Goal: Task Accomplishment & Management: Manage account settings

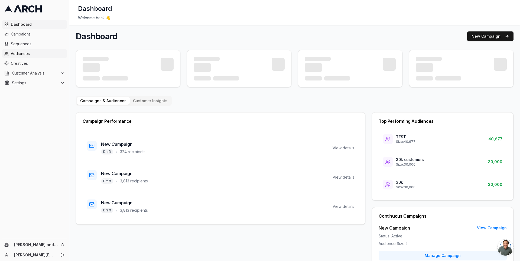
click at [31, 51] on span "Audiences" at bounding box center [38, 53] width 54 height 5
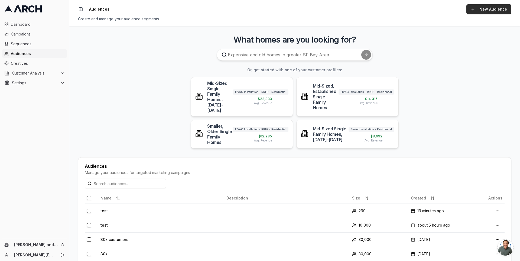
click at [485, 12] on link "New Audience" at bounding box center [488, 9] width 45 height 10
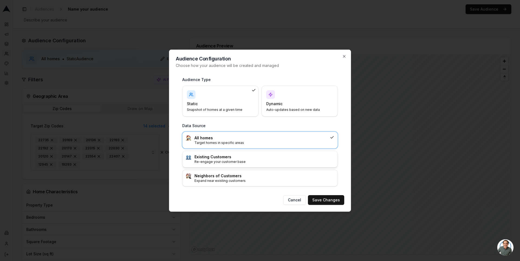
click at [243, 162] on p "Re-engage your customer base" at bounding box center [264, 161] width 140 height 4
click at [320, 197] on button "Save Changes" at bounding box center [326, 200] width 36 height 10
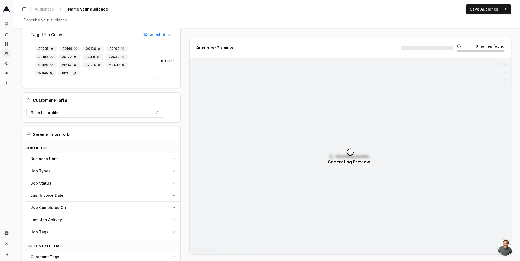
scroll to position [108, 0]
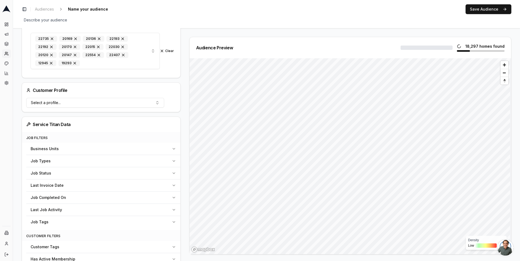
click at [169, 157] on button "Job Types" at bounding box center [103, 161] width 154 height 12
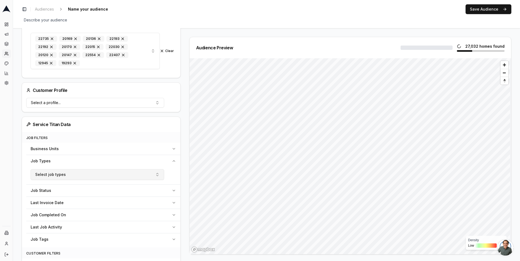
click at [103, 173] on button "Select job types" at bounding box center [97, 174] width 133 height 11
click at [136, 146] on div "Business Units" at bounding box center [100, 148] width 139 height 5
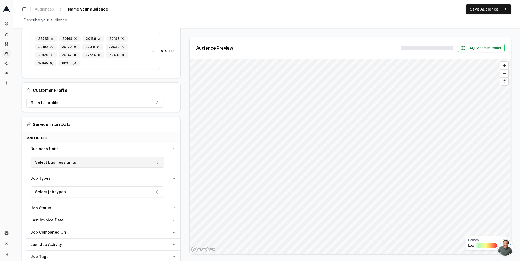
click at [120, 157] on button "Select business units" at bounding box center [97, 162] width 133 height 11
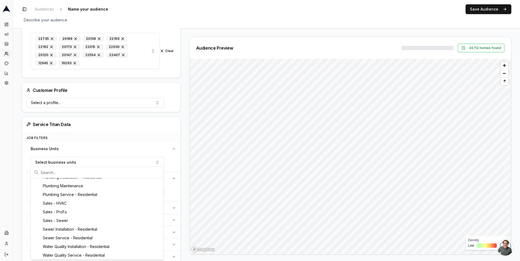
scroll to position [94, 0]
click at [77, 201] on div "Sales - HVAC" at bounding box center [97, 202] width 130 height 9
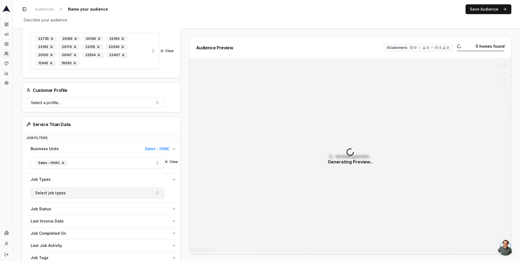
click at [145, 189] on button "Select job types" at bounding box center [97, 192] width 133 height 11
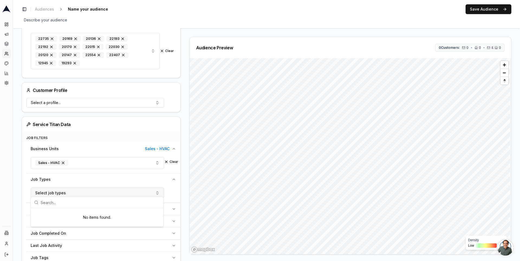
click at [145, 189] on button "Select job types" at bounding box center [97, 192] width 133 height 11
click at [144, 157] on button "Sales - HVAC" at bounding box center [97, 163] width 133 height 12
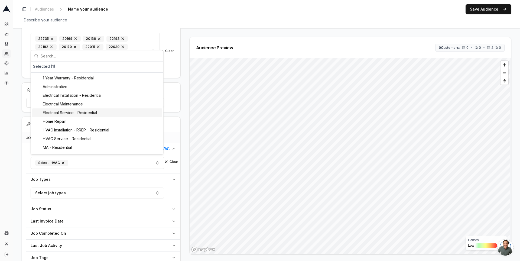
click at [112, 108] on div "Electrical Service - Residential" at bounding box center [97, 112] width 130 height 9
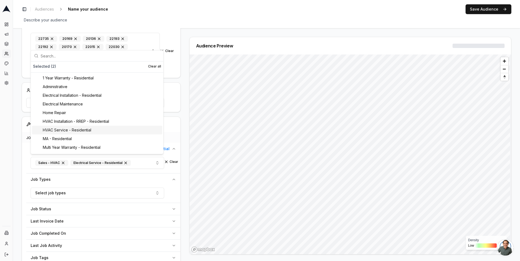
click at [93, 130] on div "HVAC Service - Residential" at bounding box center [97, 130] width 130 height 9
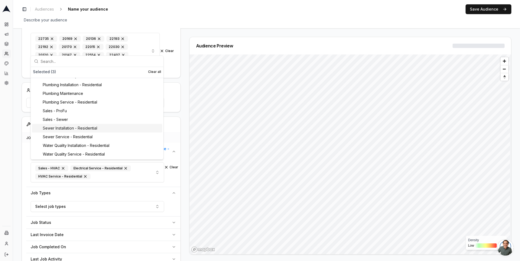
click at [90, 129] on div "Sewer Installation - Residential" at bounding box center [97, 128] width 130 height 9
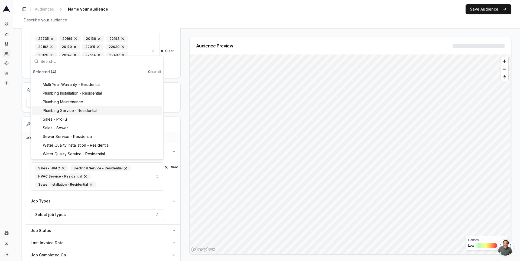
click at [93, 113] on div "Plumbing Service - Residential" at bounding box center [97, 110] width 130 height 9
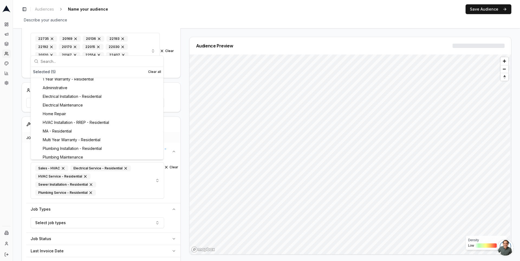
scroll to position [0, 0]
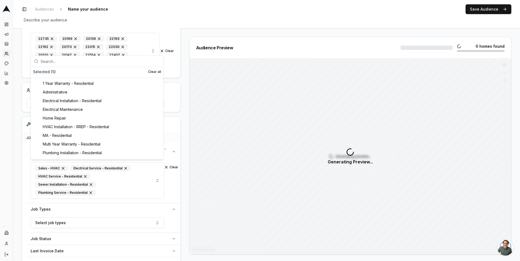
click at [86, 134] on div "MA - Residential" at bounding box center [97, 135] width 130 height 9
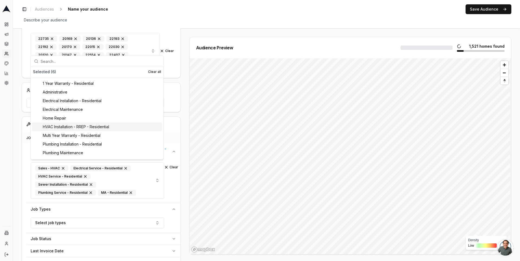
drag, startPoint x: 86, startPoint y: 123, endPoint x: 86, endPoint y: 120, distance: 3.0
click at [86, 123] on div "HVAC Installation - RREP - Residential" at bounding box center [97, 126] width 130 height 9
click at [87, 107] on div "Electrical Maintenance" at bounding box center [97, 109] width 130 height 9
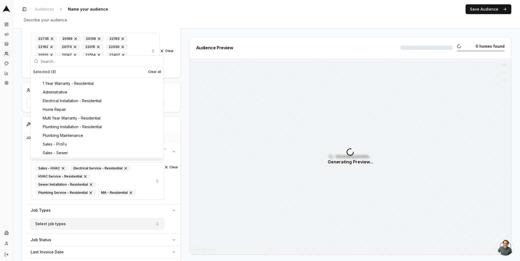
click at [134, 222] on button "Select job types" at bounding box center [97, 223] width 133 height 11
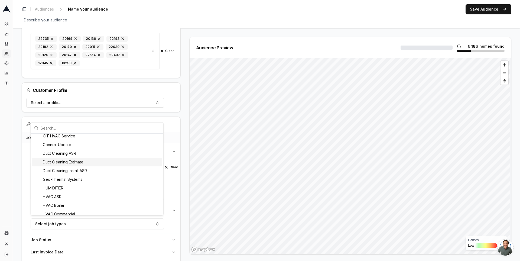
scroll to position [108, 0]
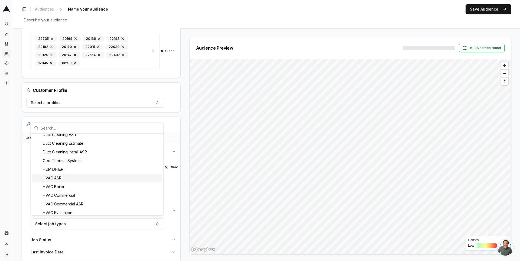
click at [180, 177] on div "Sales - HVAC Electrical Service - Residential HVAC Service - Residential Sewer …" at bounding box center [103, 182] width 154 height 44
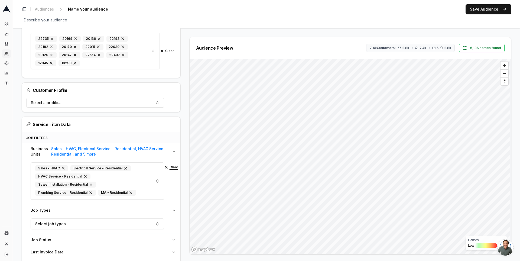
click at [171, 165] on button "Clear" at bounding box center [171, 167] width 14 height 4
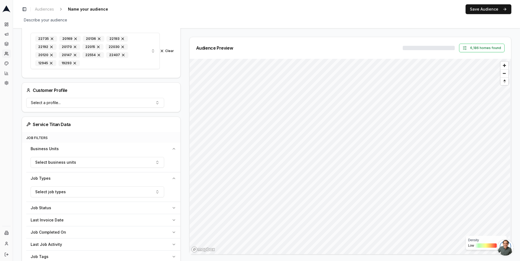
scroll to position [196, 0]
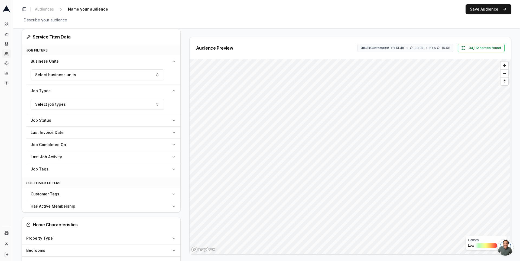
click at [172, 163] on button "Job Tags" at bounding box center [103, 169] width 154 height 12
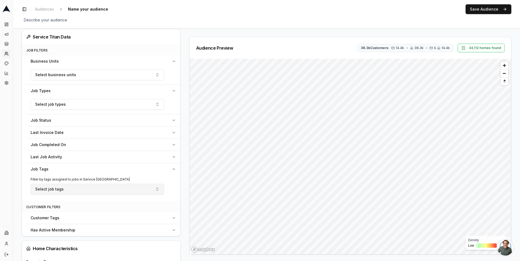
click at [141, 184] on button "Select job tags" at bounding box center [97, 189] width 133 height 11
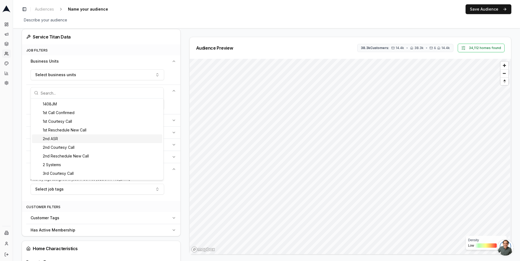
click at [138, 142] on div "2nd ASR" at bounding box center [97, 138] width 130 height 9
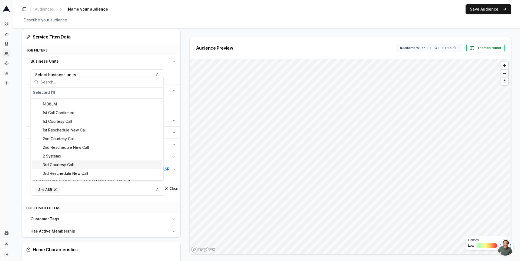
click at [171, 188] on div "Clear" at bounding box center [171, 189] width 10 height 10
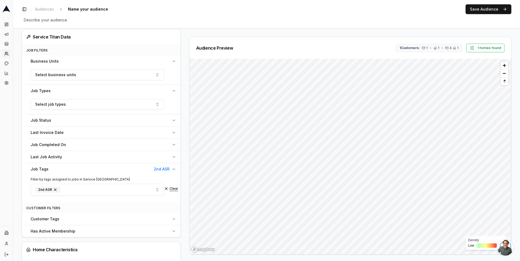
click at [170, 186] on button "Clear" at bounding box center [171, 188] width 14 height 4
click at [182, 165] on div "Audience Configuration Existing Customers • Static Audience Edit Filters AI Fil…" at bounding box center [103, 204] width 163 height 727
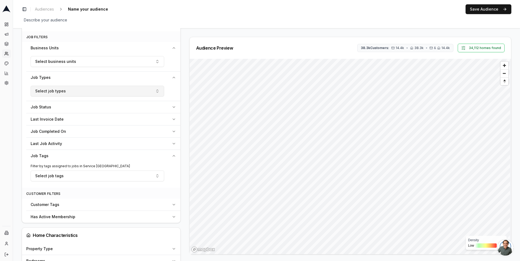
scroll to position [217, 0]
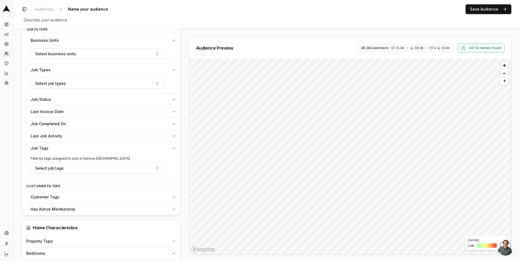
click at [137, 126] on button "Job Completed On" at bounding box center [103, 124] width 154 height 12
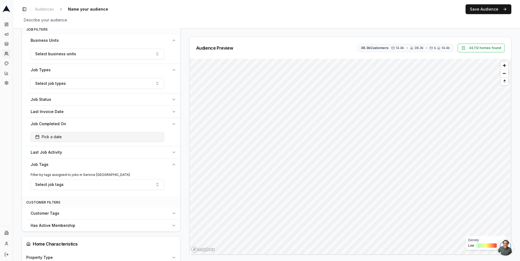
click at [132, 135] on button "Pick a date" at bounding box center [97, 137] width 133 height 10
click at [167, 118] on button "Job Completed On" at bounding box center [103, 124] width 154 height 12
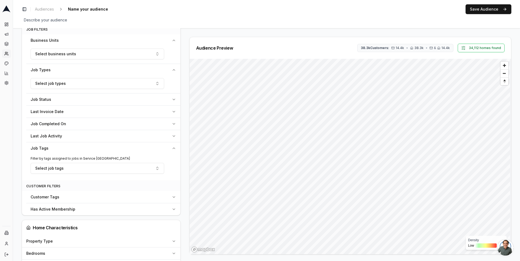
click at [57, 133] on span "Last Job Activity" at bounding box center [46, 135] width 31 height 5
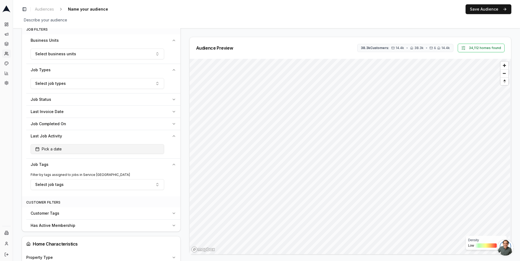
click at [55, 146] on span "Pick a date" at bounding box center [48, 148] width 27 height 5
click at [53, 162] on div "Job Tags" at bounding box center [100, 164] width 139 height 5
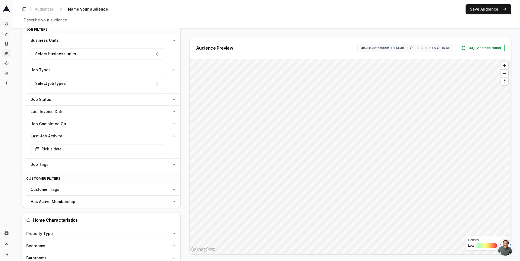
drag, startPoint x: 28, startPoint y: 134, endPoint x: 55, endPoint y: 134, distance: 27.1
click at [55, 134] on button "Last Job Activity" at bounding box center [103, 136] width 154 height 12
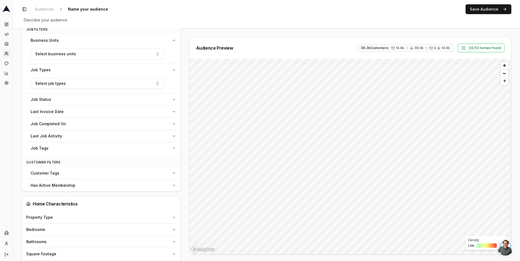
click at [61, 137] on button "Last Job Activity" at bounding box center [103, 136] width 154 height 12
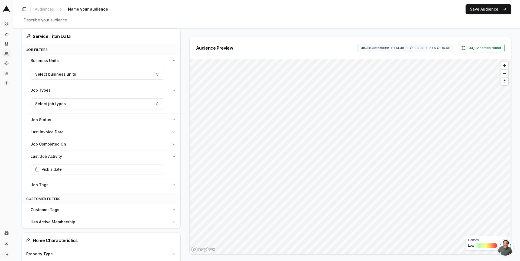
scroll to position [195, 0]
click at [80, 143] on div "Job Completed On" at bounding box center [100, 145] width 139 height 5
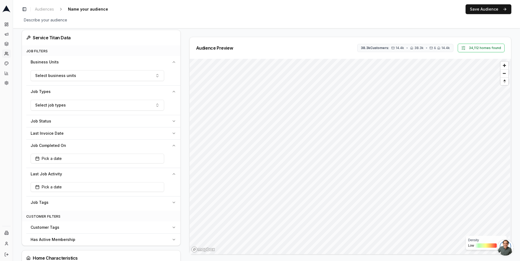
click at [66, 131] on div "Last Invoice Date" at bounding box center [100, 133] width 139 height 5
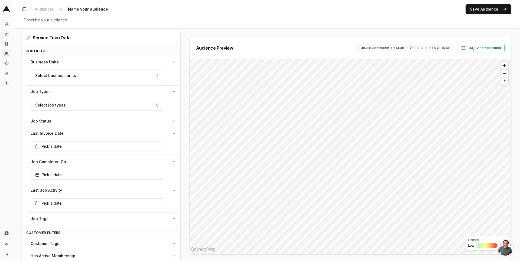
click at [65, 118] on div "Job Status" at bounding box center [100, 120] width 139 height 5
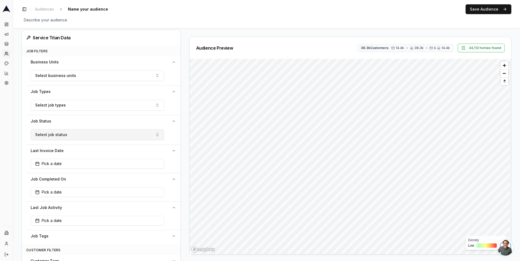
click at [69, 130] on button "Select job status" at bounding box center [97, 134] width 133 height 11
click at [69, 129] on button "Select job status" at bounding box center [97, 134] width 133 height 11
click at [70, 164] on button "Pick a date" at bounding box center [97, 164] width 133 height 10
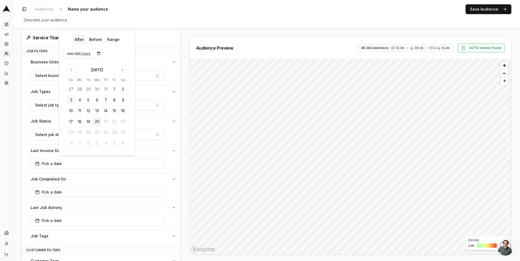
click at [71, 99] on button "3" at bounding box center [71, 100] width 9 height 9
type input "2025-08-03"
click at [182, 147] on div "Audience Configuration Existing Customers • Static Audience Edit Filters AI Fil…" at bounding box center [103, 226] width 163 height 769
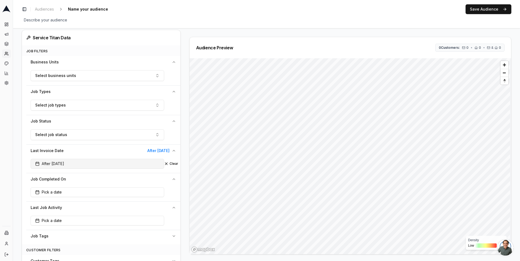
click at [130, 159] on button "After 08/03/2025" at bounding box center [97, 164] width 133 height 10
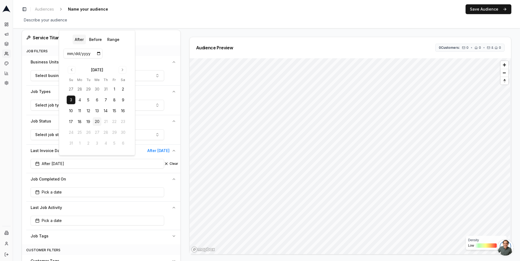
click at [67, 67] on div "August 2025" at bounding box center [97, 69] width 61 height 6
click at [67, 68] on div "August 2025" at bounding box center [97, 69] width 61 height 6
click at [69, 68] on button "Go to previous month" at bounding box center [72, 70] width 8 height 8
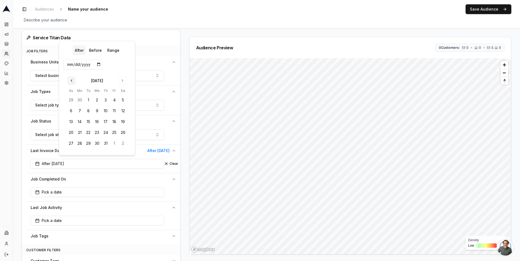
click at [69, 68] on input "2025-08-03" at bounding box center [82, 65] width 39 height 10
click at [68, 81] on button "Go to previous month" at bounding box center [72, 81] width 8 height 8
click at [72, 99] on button "1" at bounding box center [71, 100] width 9 height 9
type input "2025-06-01"
click at [185, 124] on div "Audience Preview 798 Customers: 448 • 798 • & 448 83 homes found Density Low Hi…" at bounding box center [348, 145] width 326 height 217
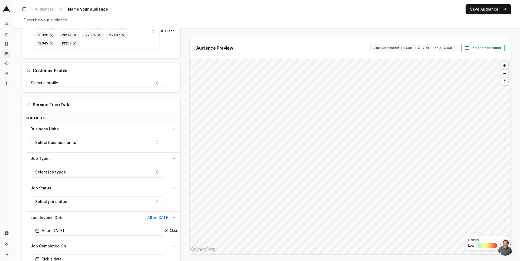
scroll to position [65, 0]
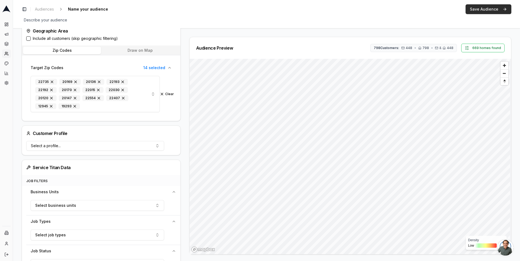
click at [485, 7] on button "Save Audience" at bounding box center [488, 9] width 46 height 10
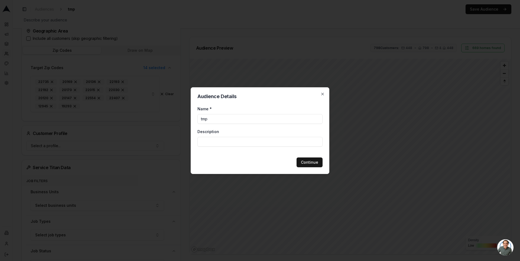
type input "tmp"
click at [303, 160] on button "Continue" at bounding box center [309, 162] width 26 height 10
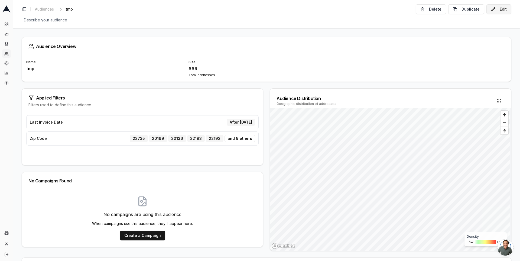
click at [498, 7] on button "Edit" at bounding box center [498, 9] width 25 height 10
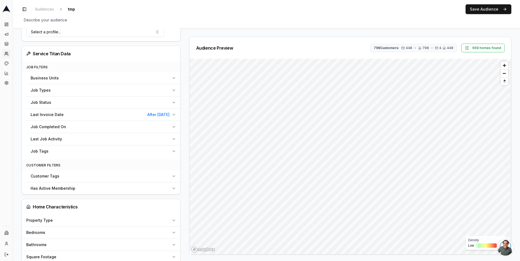
scroll to position [160, 0]
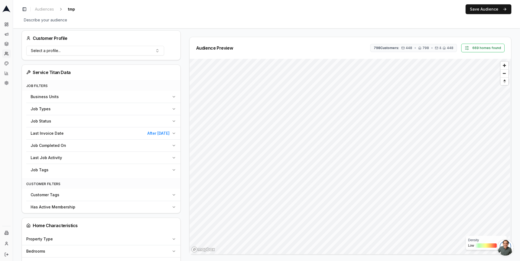
click at [169, 201] on button "Has Active Membership" at bounding box center [103, 207] width 154 height 12
click at [31, 217] on input "Yes" at bounding box center [33, 219] width 4 height 4
radio input "true"
click at [478, 12] on button "Save Audience" at bounding box center [488, 9] width 46 height 10
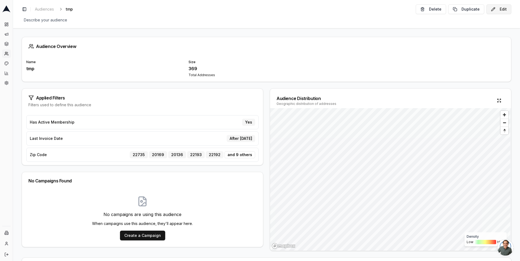
click at [497, 9] on button "Edit" at bounding box center [498, 9] width 25 height 10
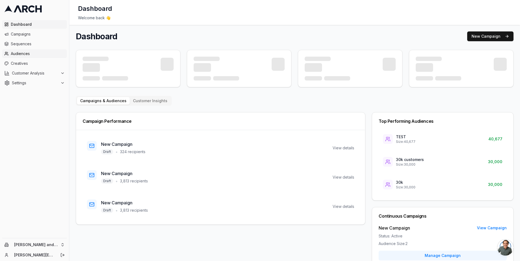
click at [41, 53] on span "Audiences" at bounding box center [38, 53] width 54 height 5
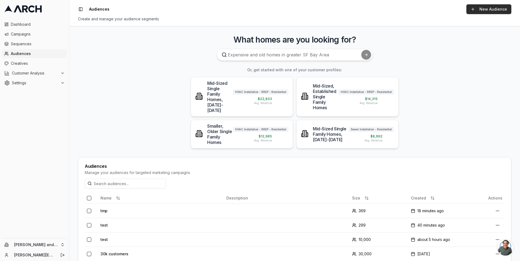
click at [485, 8] on link "New Audience" at bounding box center [488, 9] width 45 height 10
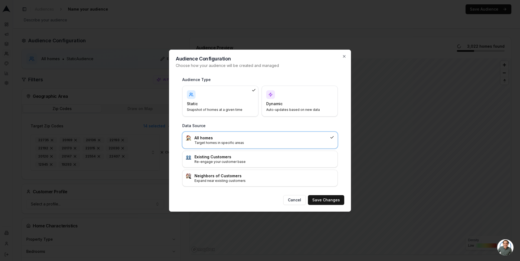
click at [313, 100] on div "Dynamic Auto-updates based on new data" at bounding box center [299, 101] width 67 height 22
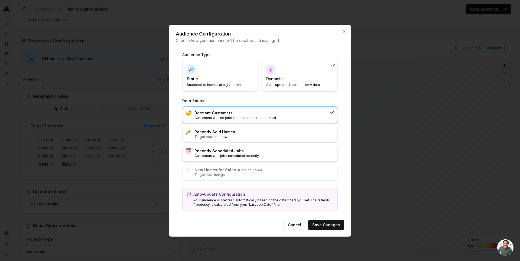
click at [286, 150] on h3 "Recently Scheduled Jobs" at bounding box center [264, 150] width 140 height 5
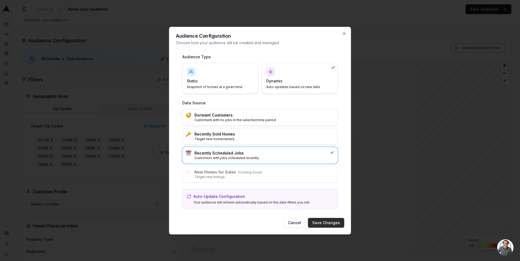
click at [321, 219] on button "Save Changes" at bounding box center [326, 223] width 36 height 10
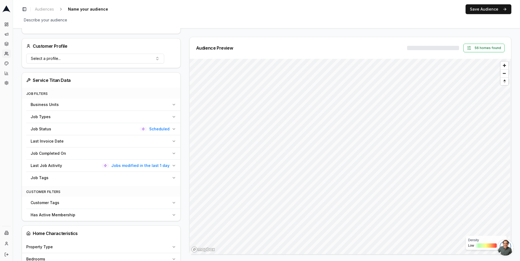
scroll to position [155, 0]
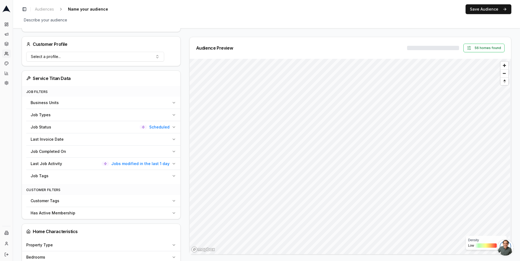
click at [164, 124] on span "Scheduled" at bounding box center [159, 126] width 20 height 5
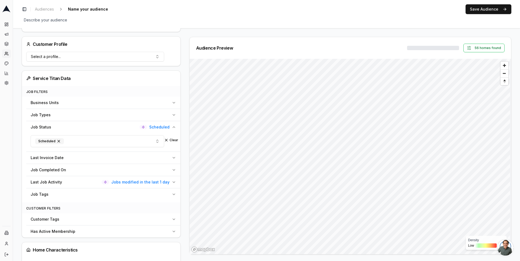
click at [172, 125] on icon "button" at bounding box center [174, 127] width 4 height 4
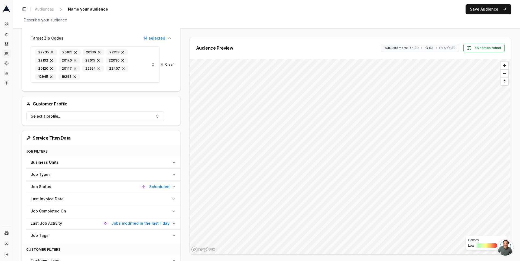
scroll to position [0, 0]
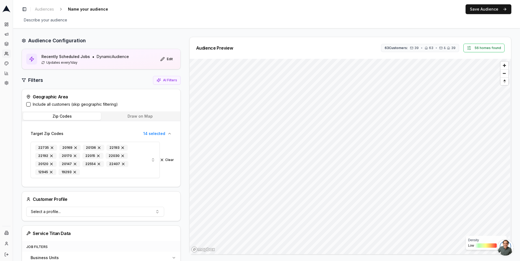
click at [480, 14] on div "Toggle Sidebar Audiences Name your audience Edit Save Audience Describe your au…" at bounding box center [266, 14] width 507 height 28
click at [480, 10] on button "Save Audience" at bounding box center [488, 9] width 46 height 10
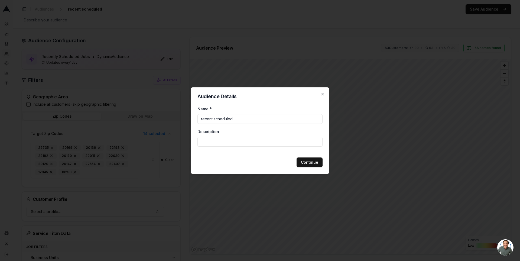
type input "recent scheduled"
click at [304, 161] on button "Continue" at bounding box center [309, 162] width 26 height 10
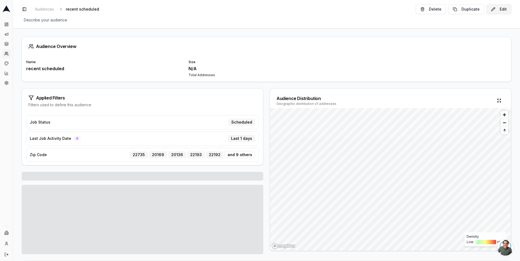
click at [503, 8] on button "Edit" at bounding box center [498, 9] width 25 height 10
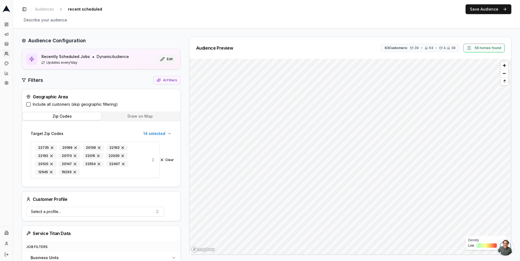
click at [171, 58] on button "Edit" at bounding box center [166, 59] width 19 height 9
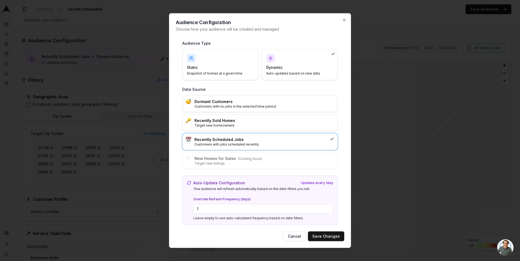
click at [286, 64] on div "Dynamic Auto-updates based on new data" at bounding box center [299, 65] width 67 height 22
click at [286, 61] on div "Dynamic Auto-updates based on new data" at bounding box center [299, 65] width 67 height 22
click at [236, 71] on p "Snapshot of homes at a given time" at bounding box center [217, 73] width 60 height 4
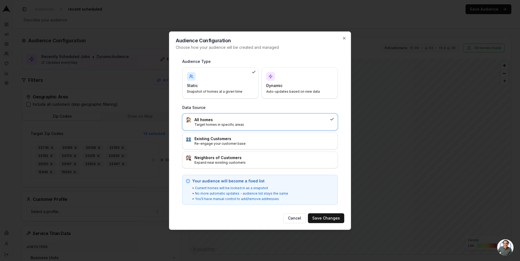
click at [282, 84] on h4 "Dynamic" at bounding box center [296, 85] width 60 height 5
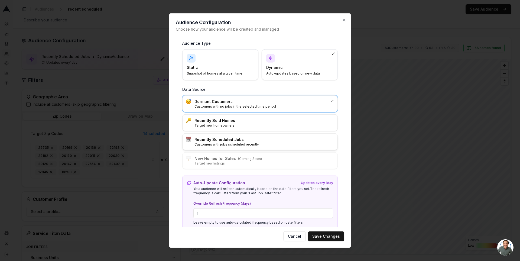
click at [301, 133] on div "Recently Scheduled Jobs Customers with jobs scheduled recently" at bounding box center [259, 141] width 155 height 16
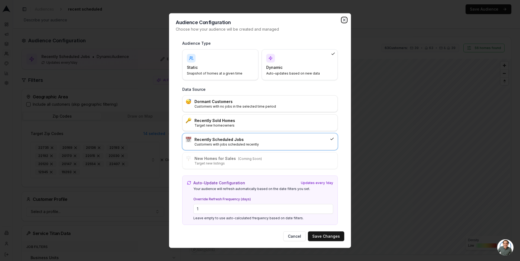
click at [344, 20] on icon "button" at bounding box center [344, 20] width 4 height 4
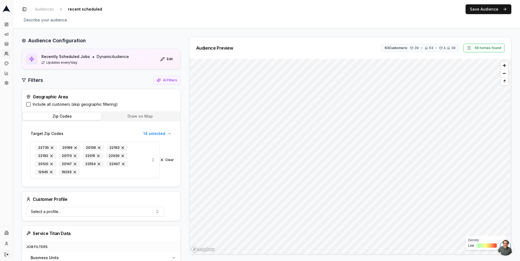
click at [5, 254] on icon "Log out" at bounding box center [6, 254] width 4 height 4
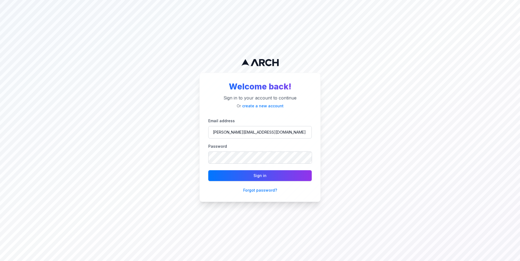
click at [6, 233] on div "Welcome back! Sign in to your account to continue Or create a new account Email…" at bounding box center [260, 130] width 520 height 261
